Goal: Task Accomplishment & Management: Manage account settings

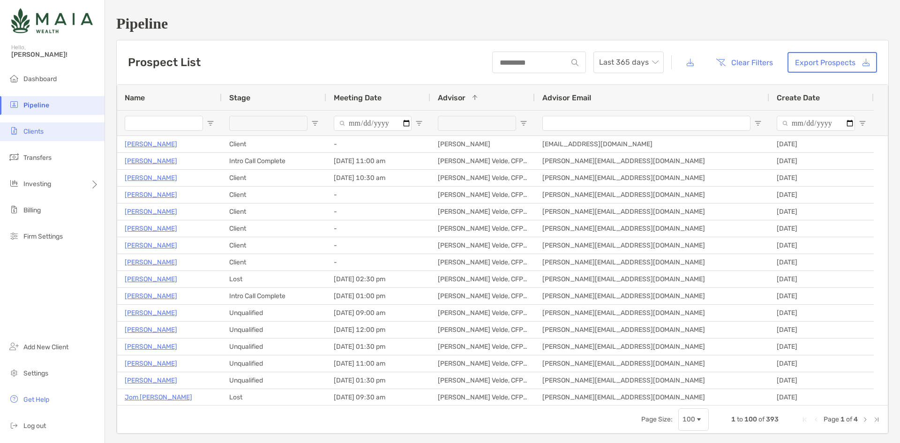
click at [49, 129] on li "Clients" at bounding box center [52, 131] width 105 height 19
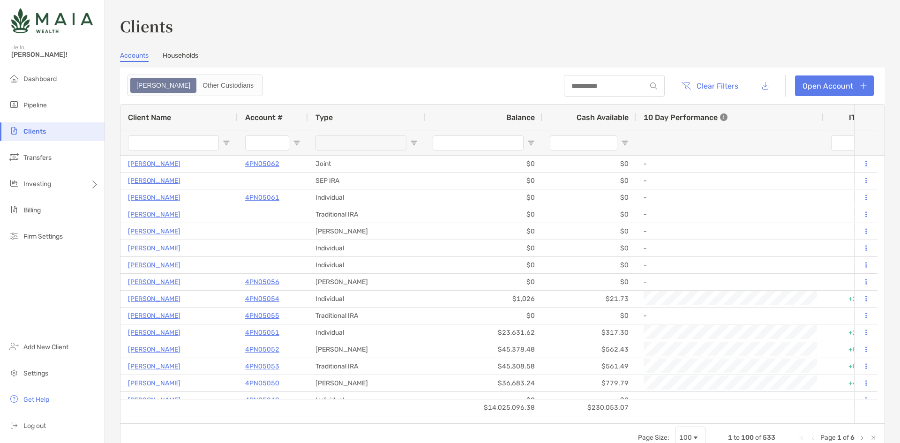
click at [176, 144] on input "Client Name Filter Input" at bounding box center [173, 143] width 91 height 15
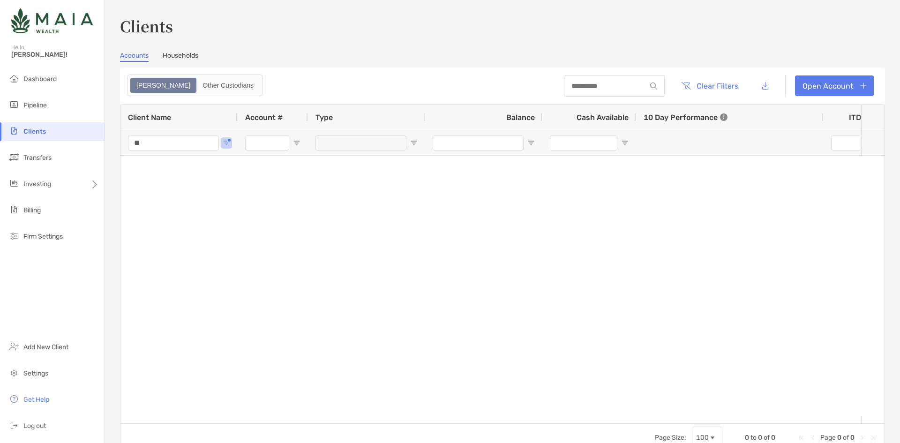
type input "*"
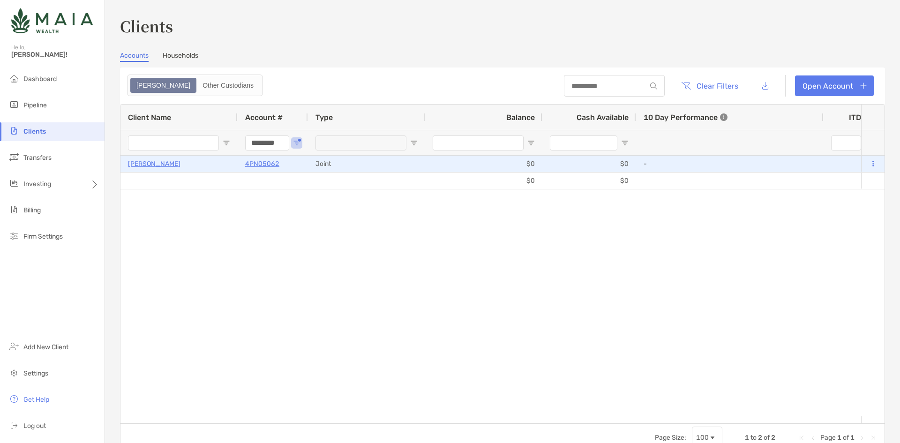
type input "********"
click at [250, 167] on p "4PN05062" at bounding box center [262, 164] width 34 height 12
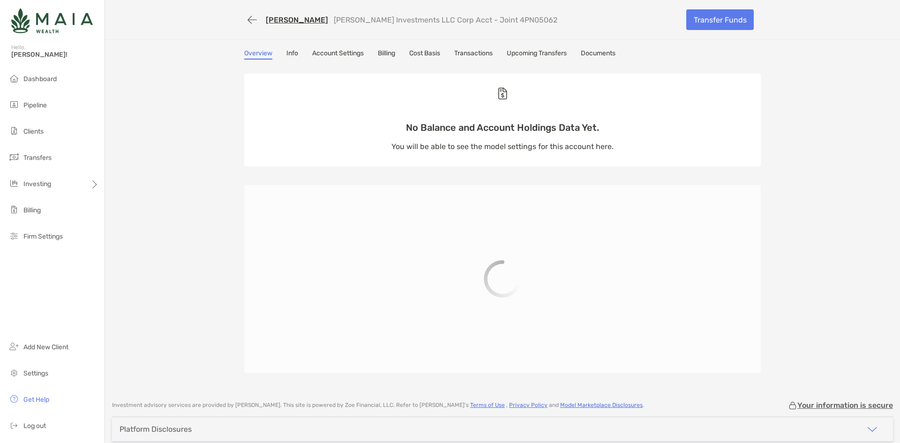
click at [337, 53] on link "Account Settings" at bounding box center [338, 54] width 52 height 10
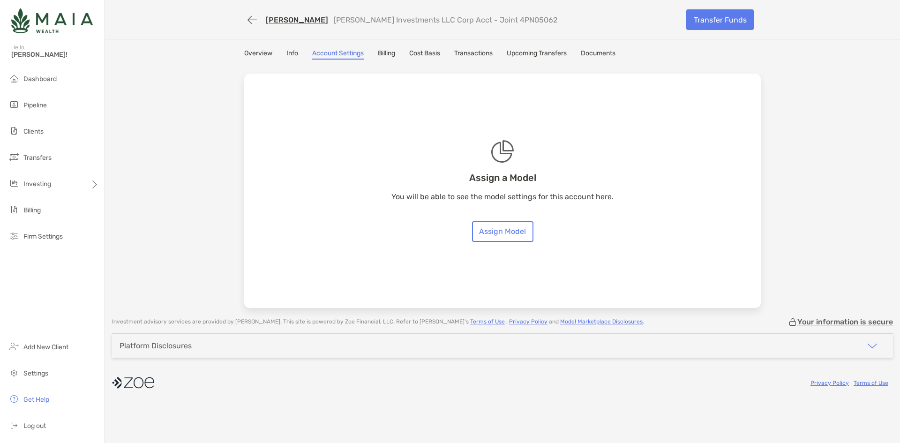
click at [392, 54] on link "Billing" at bounding box center [386, 54] width 17 height 10
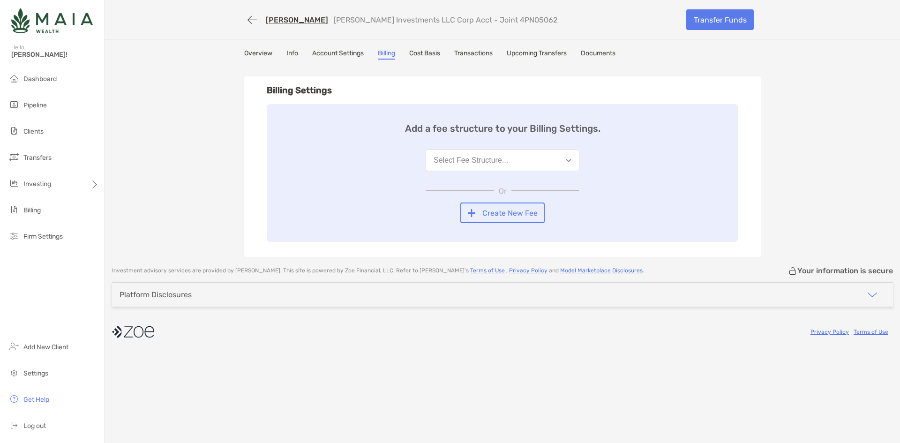
click at [461, 157] on div "Select Fee Structure..." at bounding box center [471, 160] width 75 height 8
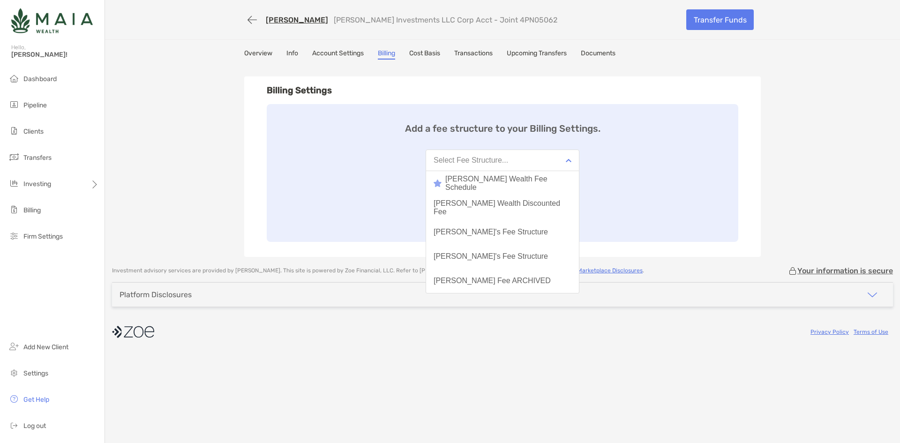
click at [332, 156] on div "Add a fee structure to your Billing Settings. Select Fee Structure... [PERSON_N…" at bounding box center [503, 173] width 472 height 138
